Goal: Task Accomplishment & Management: Manage account settings

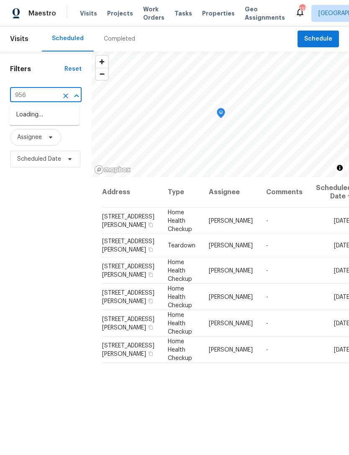
type input "9562"
click at [52, 122] on li "9562 Lakeview Cir, Union City, GA 30291" at bounding box center [45, 115] width 70 height 14
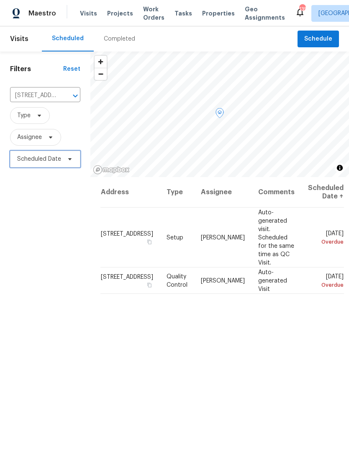
click at [13, 161] on span "Scheduled Date" at bounding box center [45, 159] width 70 height 17
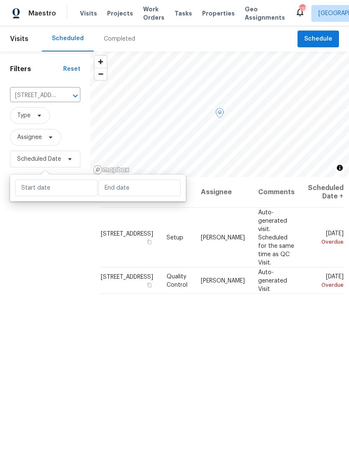
click at [0, 0] on span at bounding box center [0, 0] width 0 height 0
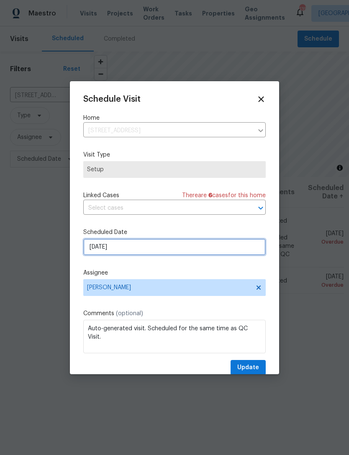
click at [216, 243] on input "8/29/2025" at bounding box center [174, 247] width 183 height 17
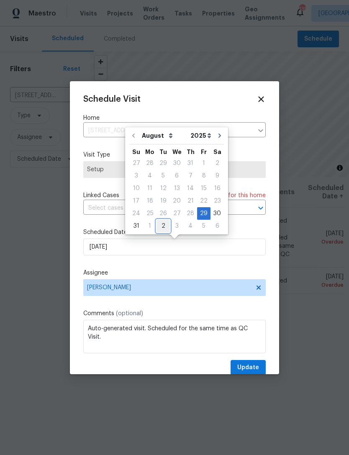
click at [165, 229] on div "2" at bounding box center [163, 226] width 13 height 12
type input "9/2/2025"
select select "8"
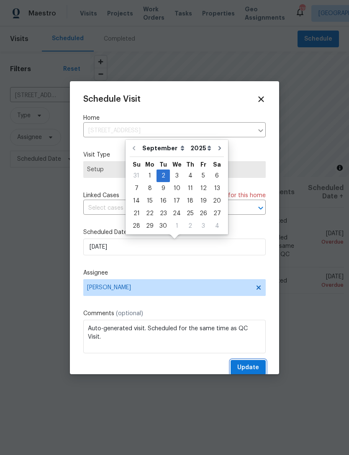
click at [262, 368] on button "Update" at bounding box center [248, 367] width 35 height 15
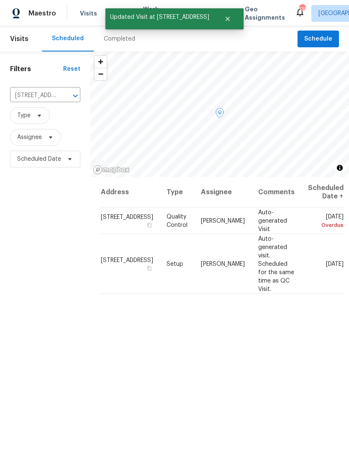
click at [0, 0] on icon at bounding box center [0, 0] width 0 height 0
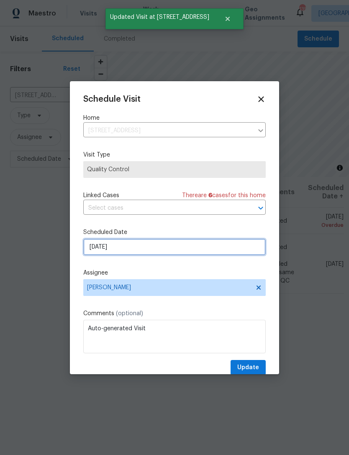
click at [227, 248] on input "8/29/2025" at bounding box center [174, 247] width 183 height 17
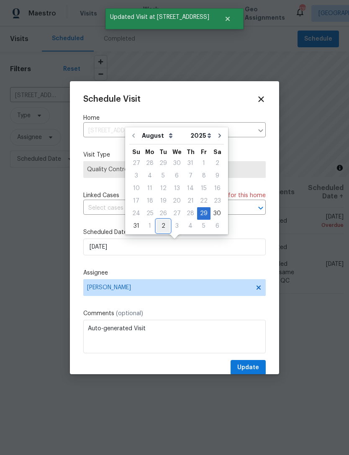
click at [163, 228] on div "2" at bounding box center [163, 226] width 13 height 12
type input "9/2/2025"
select select "8"
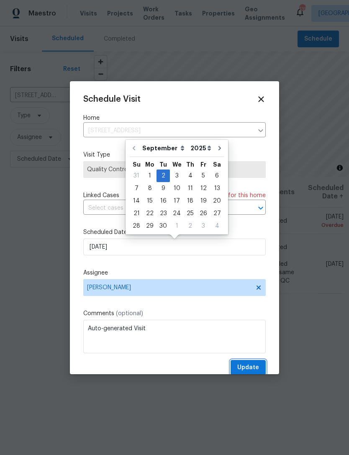
click at [258, 366] on span "Update" at bounding box center [249, 368] width 22 height 10
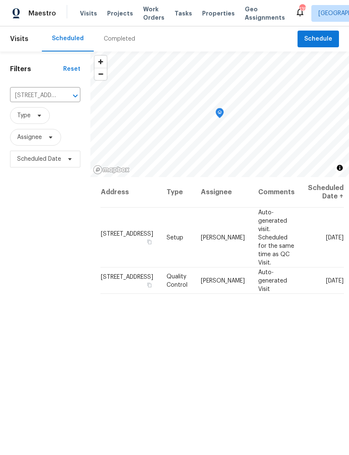
click at [40, 91] on input "9562 Lakeview Cir, Union City, GA 30291" at bounding box center [33, 95] width 47 height 13
type input "501 ho"
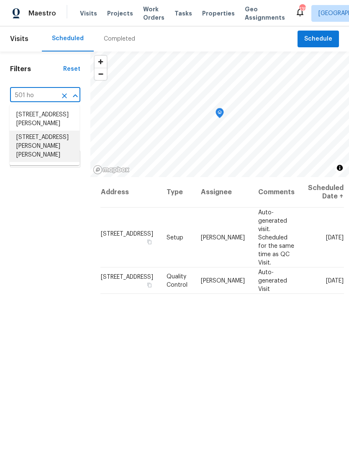
click at [43, 160] on li "501 Hollis Thompson Dr, Whitesburg, GA 30185" at bounding box center [45, 146] width 70 height 31
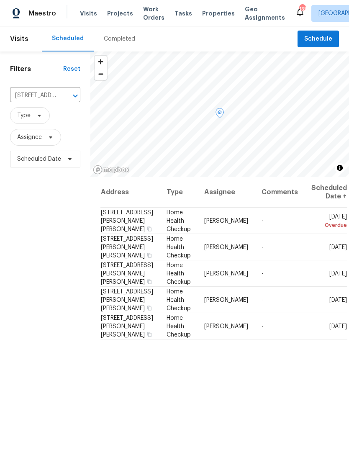
click at [0, 0] on icon at bounding box center [0, 0] width 0 height 0
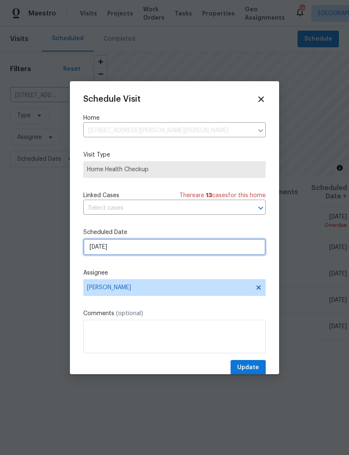
click at [227, 251] on input "8/29/2025" at bounding box center [174, 247] width 183 height 17
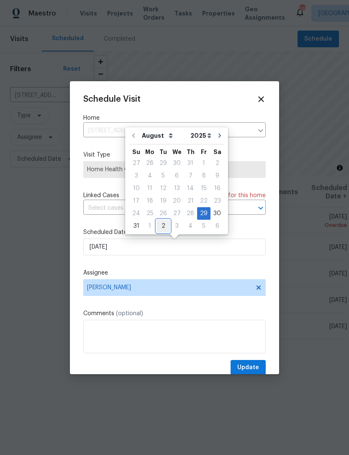
click at [161, 229] on div "2" at bounding box center [163, 226] width 13 height 12
type input "9/2/2025"
select select "8"
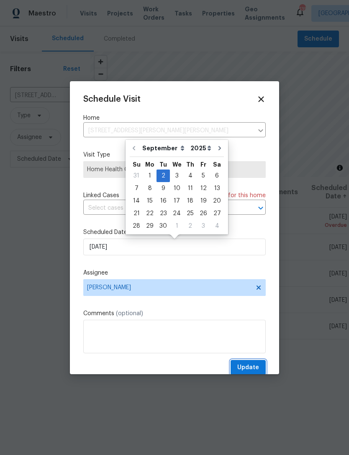
click at [252, 369] on span "Update" at bounding box center [249, 368] width 22 height 10
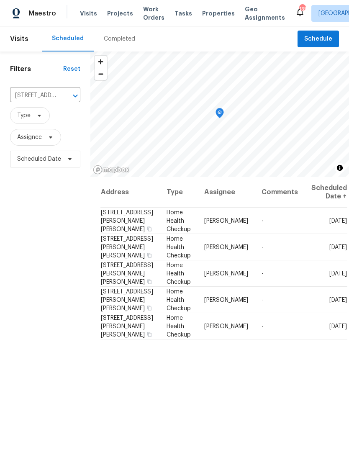
click at [46, 101] on input "501 Hollis Thompson Dr, Whitesburg, GA 30185" at bounding box center [33, 95] width 47 height 13
type input "156 h"
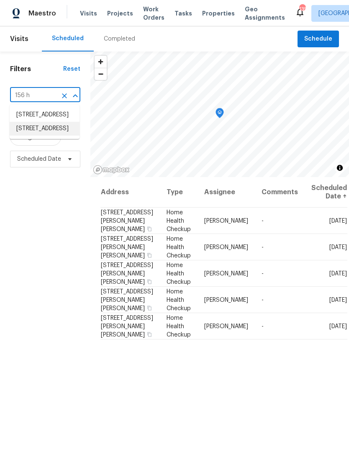
click at [51, 136] on li "156 Hawthorn Dr, Carrollton, GA 30116" at bounding box center [45, 129] width 70 height 14
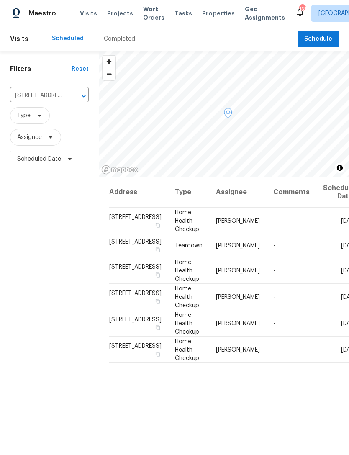
click at [0, 0] on icon at bounding box center [0, 0] width 0 height 0
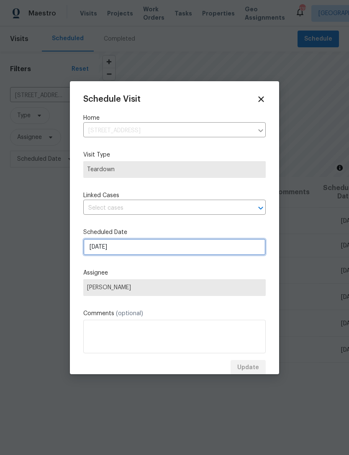
click at [199, 254] on input "9/2/2025" at bounding box center [174, 247] width 183 height 17
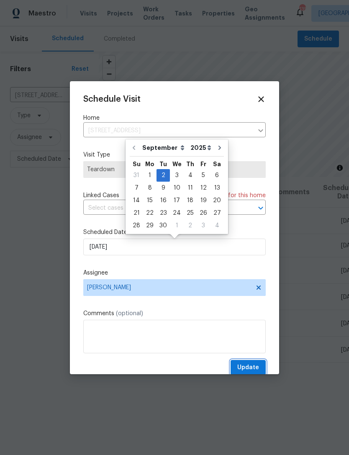
click at [256, 368] on span "Update" at bounding box center [249, 368] width 22 height 10
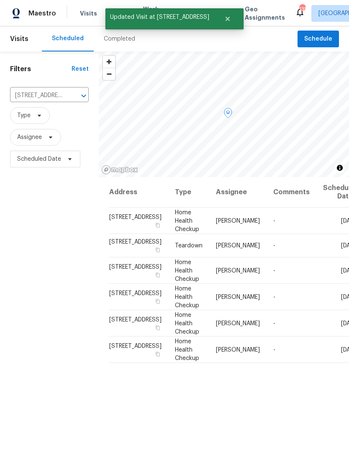
click at [0, 0] on icon at bounding box center [0, 0] width 0 height 0
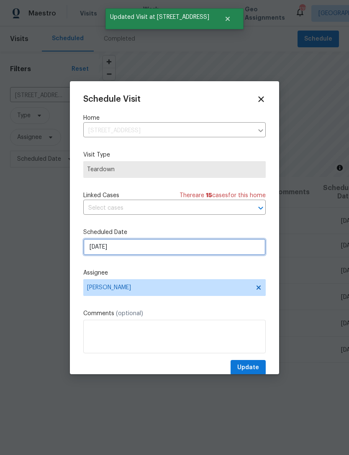
click at [205, 249] on input "9/2/2025" at bounding box center [174, 247] width 183 height 17
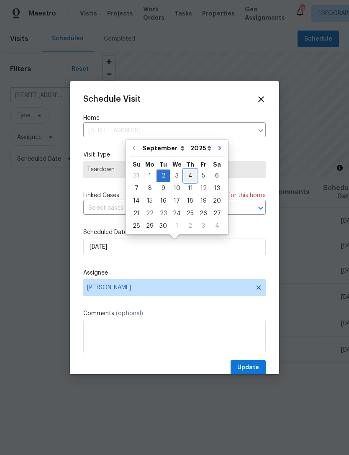
click at [189, 178] on div "4" at bounding box center [190, 176] width 13 height 12
type input "9/4/2025"
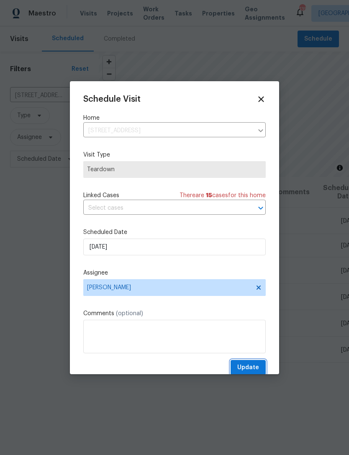
click at [252, 370] on span "Update" at bounding box center [249, 368] width 22 height 10
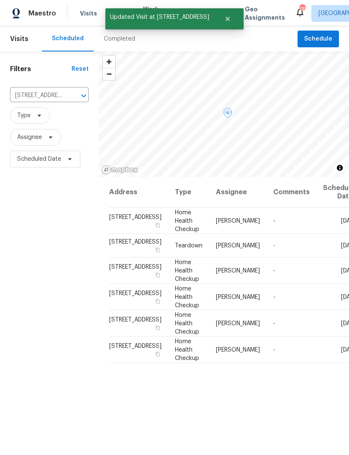
click at [0, 0] on icon at bounding box center [0, 0] width 0 height 0
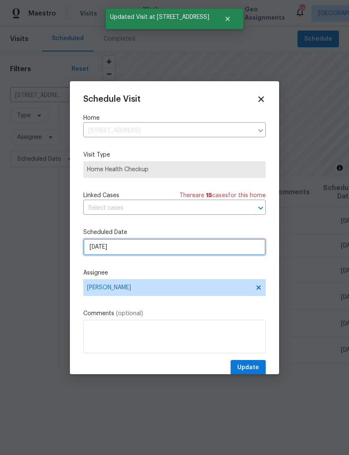
click at [196, 255] on input "9/2/2025" at bounding box center [174, 247] width 183 height 17
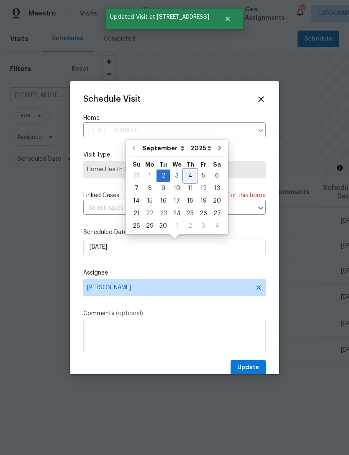
click at [193, 175] on div "4" at bounding box center [190, 176] width 13 height 12
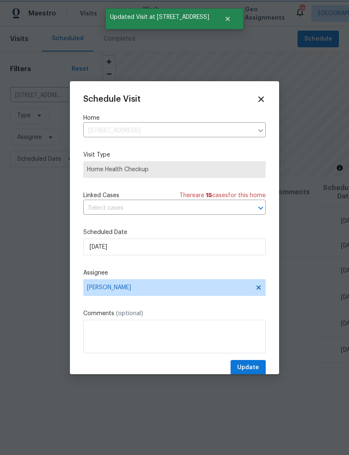
type input "9/4/2025"
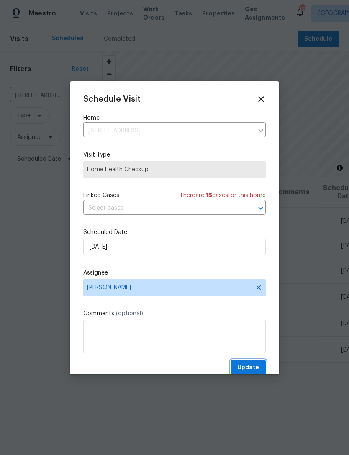
click at [248, 368] on span "Update" at bounding box center [249, 368] width 22 height 10
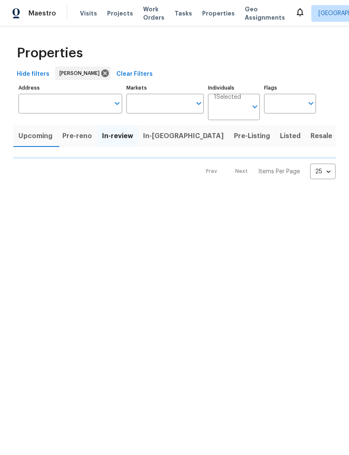
click at [60, 106] on input "text" at bounding box center [63, 104] width 91 height 20
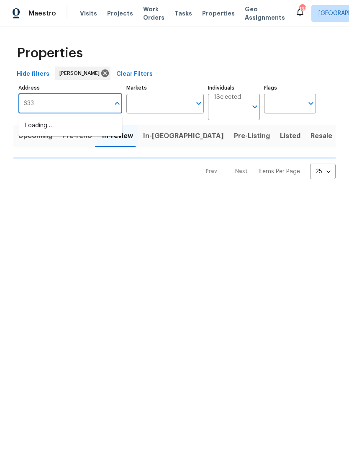
type input "6338"
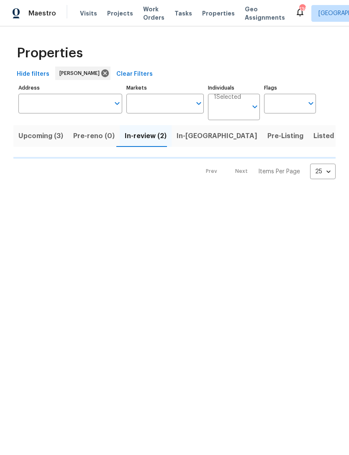
click at [82, 107] on input "Address" at bounding box center [63, 104] width 91 height 20
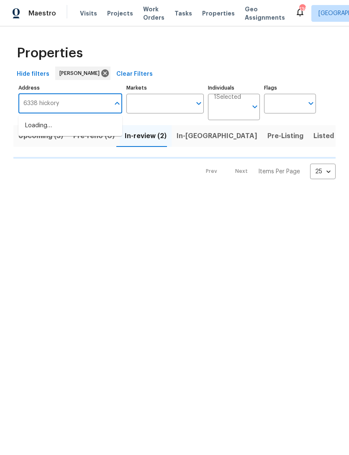
type input "6338 hickory"
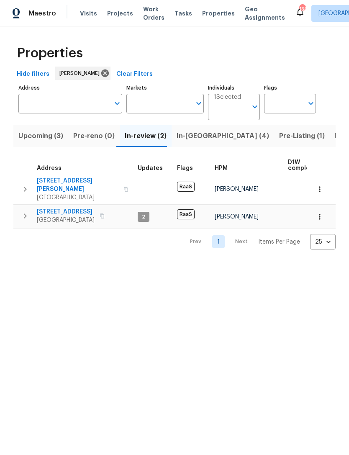
click at [76, 108] on input "Address" at bounding box center [63, 104] width 91 height 20
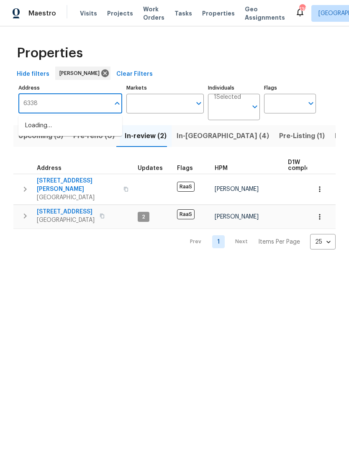
type input "6338"
click at [83, 143] on li "6338 Hickory Lane Cir Union City GA 30291" at bounding box center [70, 149] width 104 height 14
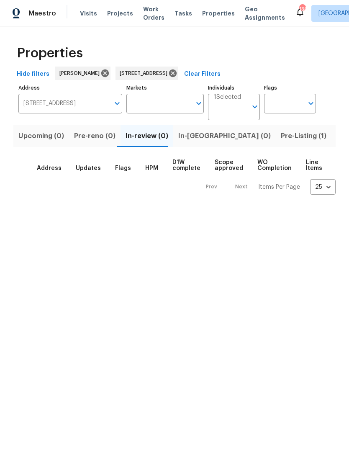
click at [281, 136] on span "Pre-Listing (1)" at bounding box center [304, 136] width 46 height 12
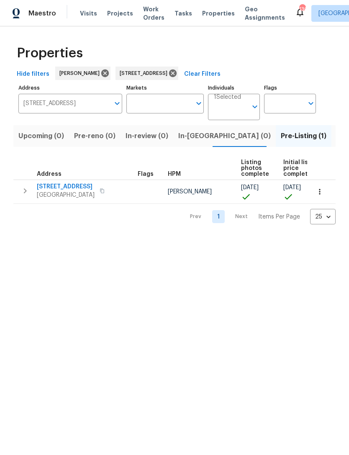
click at [26, 196] on button "button" at bounding box center [25, 191] width 17 height 17
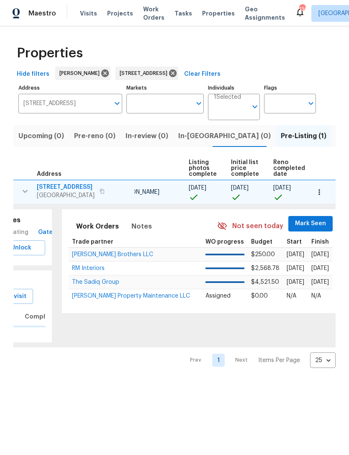
scroll to position [0, 57]
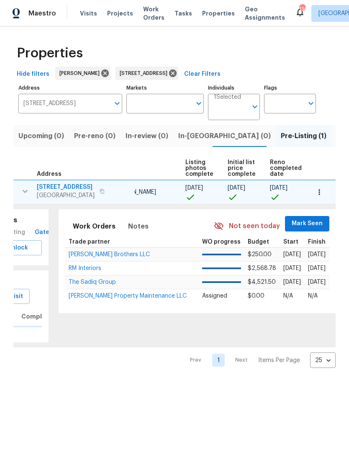
click at [308, 223] on span "Mark Seen" at bounding box center [307, 224] width 31 height 10
click at [303, 222] on span "Mark Seen" at bounding box center [307, 224] width 31 height 10
click at [300, 221] on span "Mark Seen" at bounding box center [307, 224] width 31 height 10
click at [305, 226] on span "Mark Seen" at bounding box center [307, 224] width 31 height 10
click at [299, 218] on button "Mark Seen" at bounding box center [307, 223] width 44 height 15
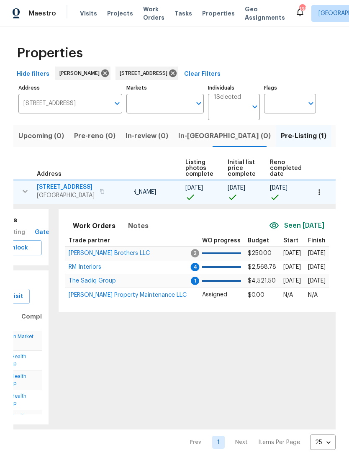
click at [94, 256] on span "Ferguson Brothers LLC" at bounding box center [109, 253] width 81 height 6
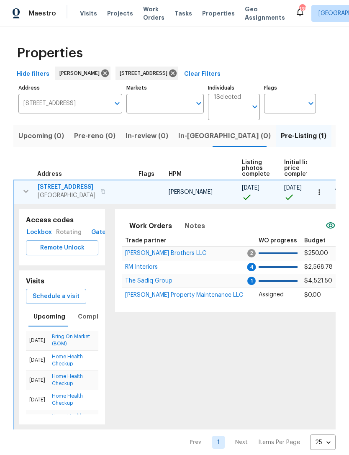
scroll to position [0, -2]
click at [224, 76] on button "Clear Filters" at bounding box center [202, 74] width 43 height 15
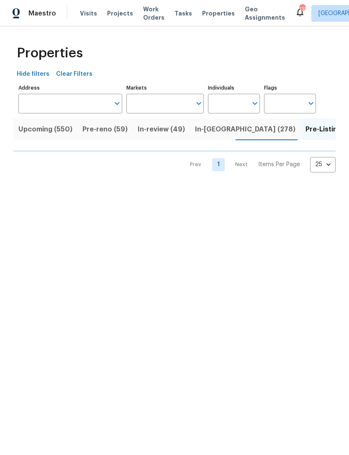
click at [244, 101] on input "Individuals" at bounding box center [227, 104] width 39 height 20
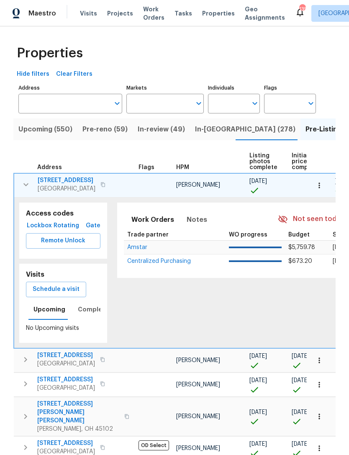
click at [238, 99] on input "Individuals" at bounding box center [227, 104] width 39 height 20
type input "Jaydon"
click at [222, 133] on input "checkbox" at bounding box center [224, 130] width 18 height 18
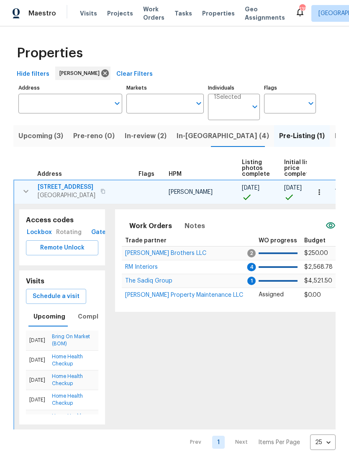
click at [45, 135] on span "Upcoming (3)" at bounding box center [40, 136] width 45 height 12
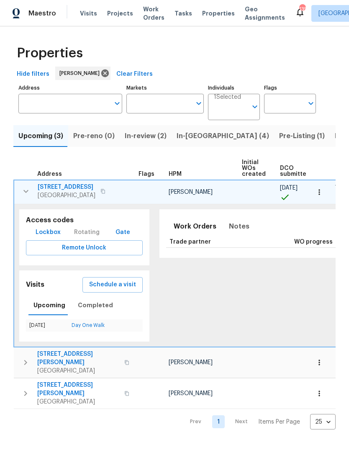
click at [22, 197] on button "button" at bounding box center [26, 191] width 17 height 17
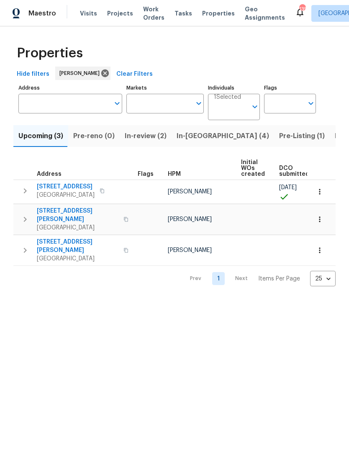
click at [26, 195] on icon "button" at bounding box center [25, 191] width 10 height 10
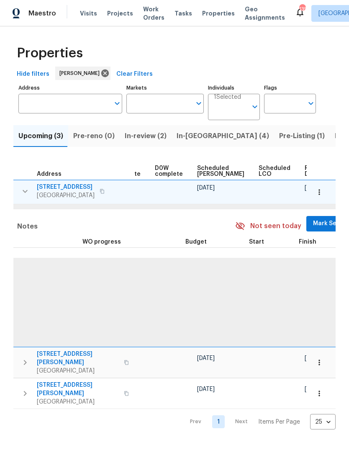
click at [307, 219] on button "Mark Seen" at bounding box center [329, 223] width 44 height 15
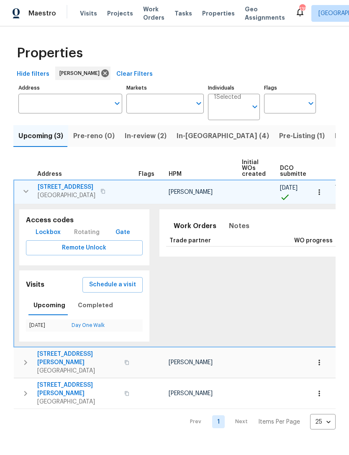
click at [80, 189] on span "6590 Manor Creek Dr" at bounding box center [67, 187] width 58 height 8
click at [323, 192] on icon "button" at bounding box center [319, 192] width 8 height 8
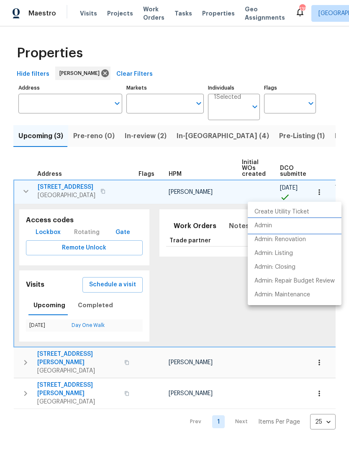
click at [284, 225] on li "Admin" at bounding box center [295, 226] width 94 height 14
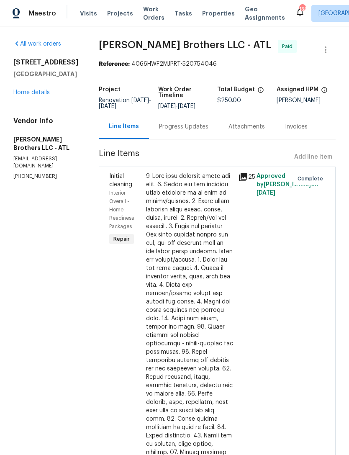
click at [36, 95] on link "Home details" at bounding box center [31, 93] width 36 height 6
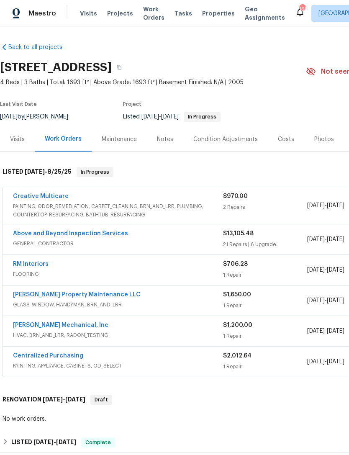
click at [31, 262] on link "RM Interiors" at bounding box center [31, 264] width 36 height 6
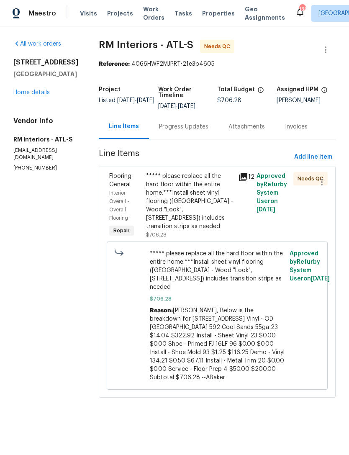
click at [176, 133] on div "Progress Updates" at bounding box center [184, 126] width 70 height 25
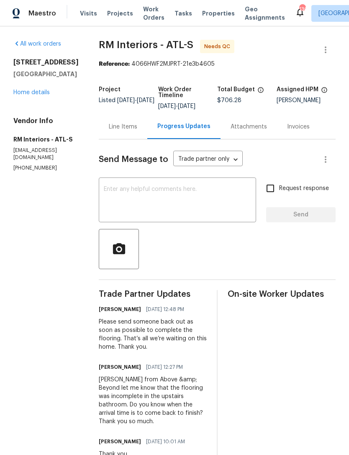
click at [202, 188] on textarea at bounding box center [177, 200] width 147 height 29
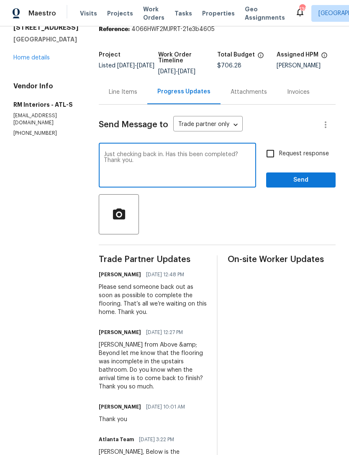
type textarea "Just checking back in. Has this been completed? Thank you."
click at [272, 154] on input "Request response" at bounding box center [271, 154] width 18 height 18
checkbox input "true"
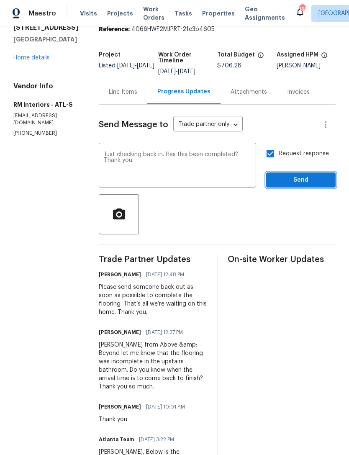
click at [302, 183] on span "Send" at bounding box center [301, 180] width 56 height 10
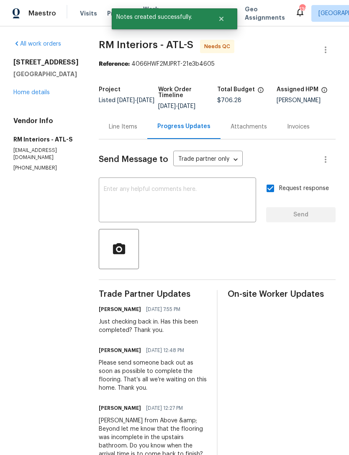
scroll to position [0, 0]
click at [26, 96] on link "Home details" at bounding box center [31, 93] width 36 height 6
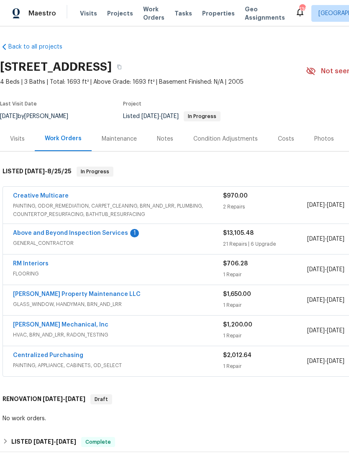
scroll to position [0, 0]
click at [79, 235] on link "Above and Beyond Inspection Services" at bounding box center [70, 233] width 115 height 6
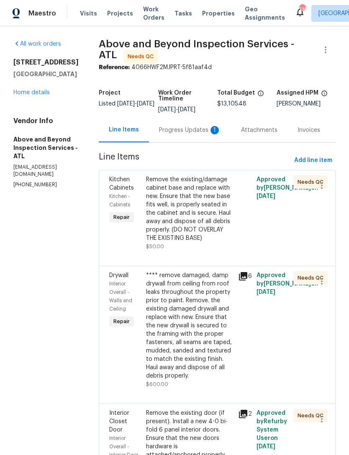
click at [201, 129] on div "Progress Updates 1" at bounding box center [190, 130] width 62 height 8
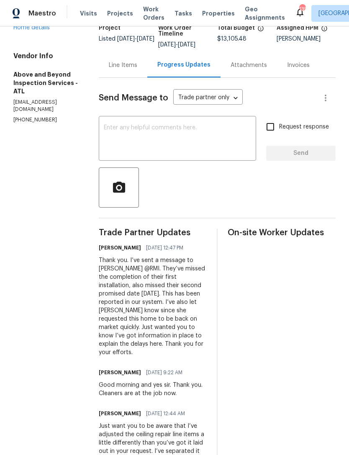
scroll to position [49, 0]
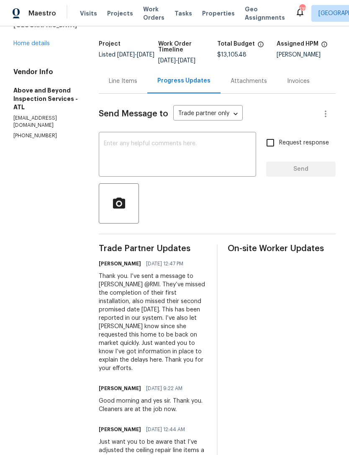
click at [43, 43] on link "Home details" at bounding box center [31, 44] width 36 height 6
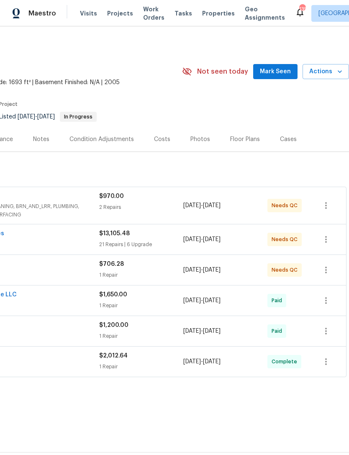
scroll to position [0, 124]
click at [284, 73] on span "Mark Seen" at bounding box center [275, 72] width 31 height 10
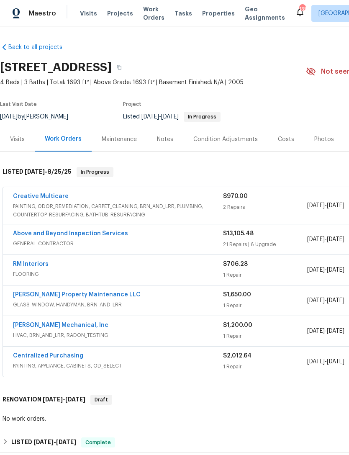
scroll to position [0, 0]
